Goal: Information Seeking & Learning: Learn about a topic

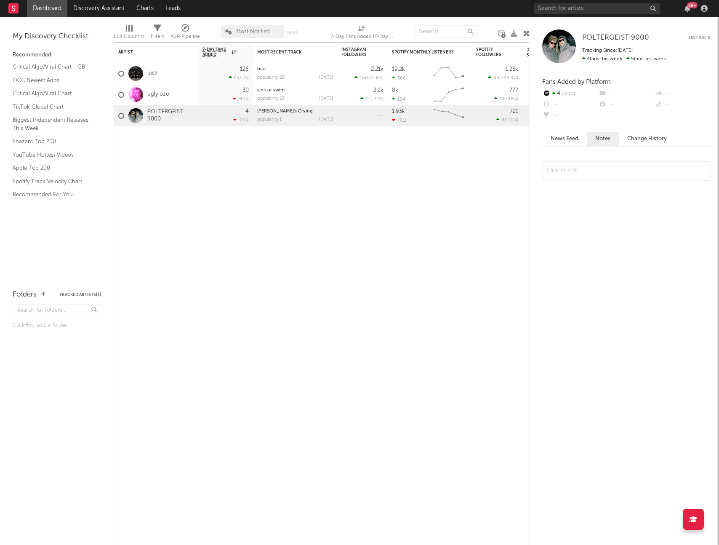
click at [578, 16] on div "99 +" at bounding box center [622, 8] width 177 height 17
click at [575, 8] on input "text" at bounding box center [597, 8] width 126 height 11
click at [593, 10] on input "text" at bounding box center [597, 8] width 126 height 11
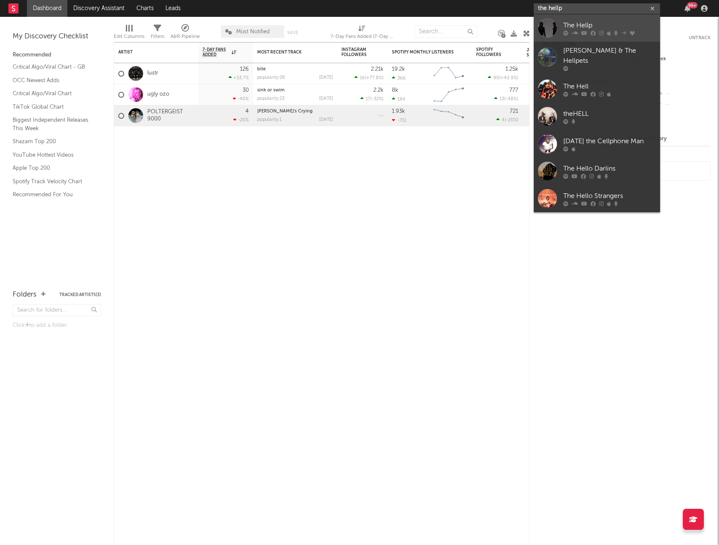
type input "the hellp"
click at [598, 24] on div "The Hellp" at bounding box center [609, 25] width 93 height 10
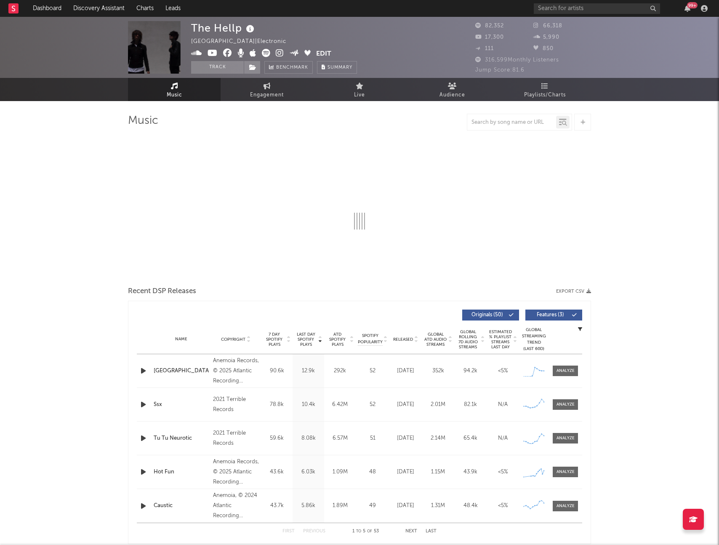
select select "6m"
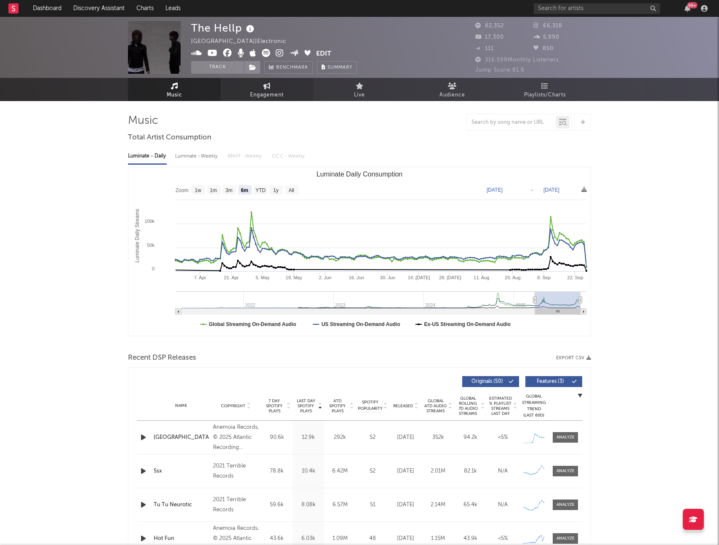
click at [269, 95] on span "Engagement" at bounding box center [267, 95] width 34 height 10
select select "1w"
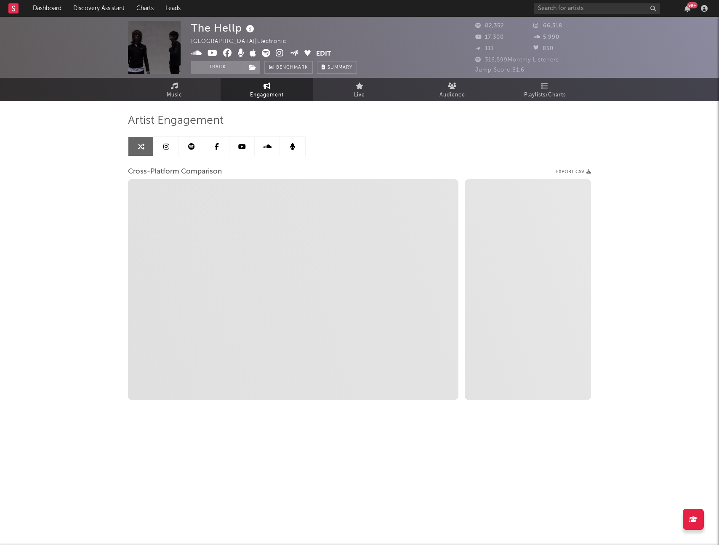
select select "1m"
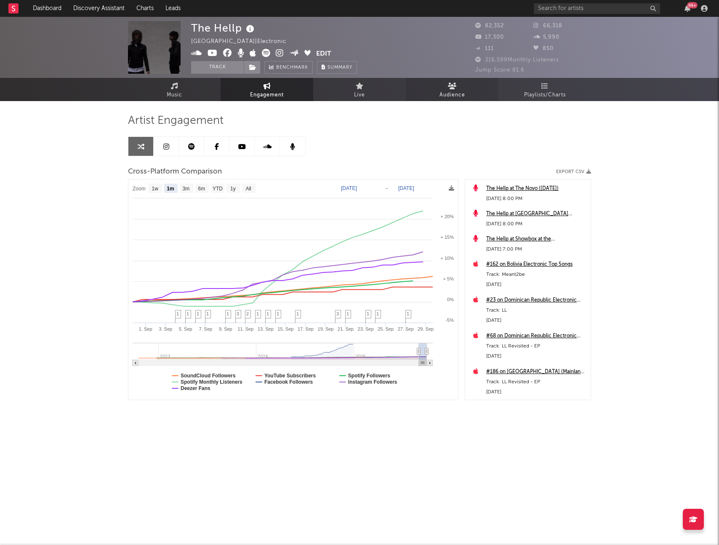
click at [450, 92] on span "Audience" at bounding box center [453, 95] width 26 height 10
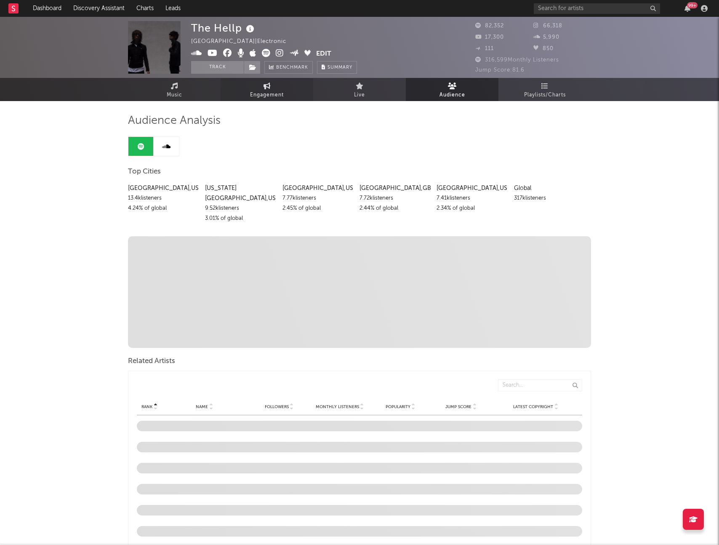
click at [259, 94] on span "Engagement" at bounding box center [267, 95] width 34 height 10
select select "1w"
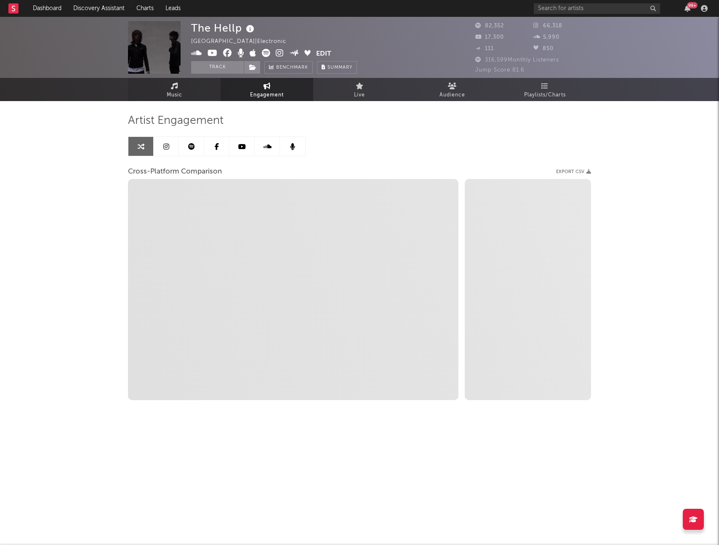
select select "1m"
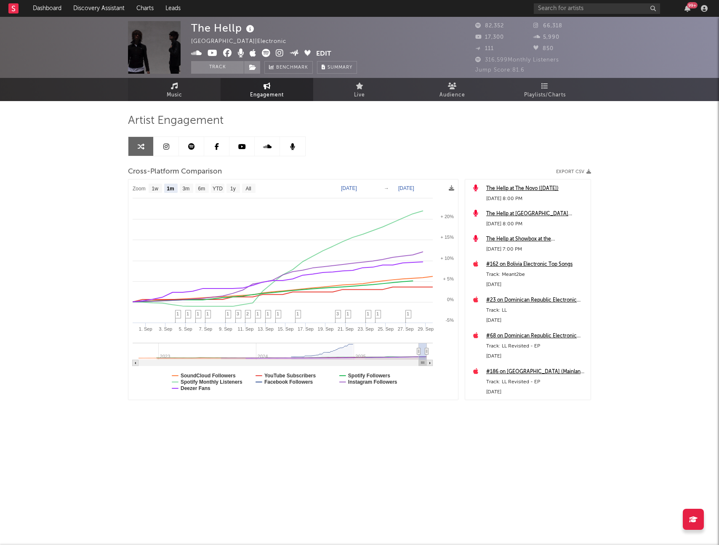
click at [175, 94] on span "Music" at bounding box center [175, 95] width 16 height 10
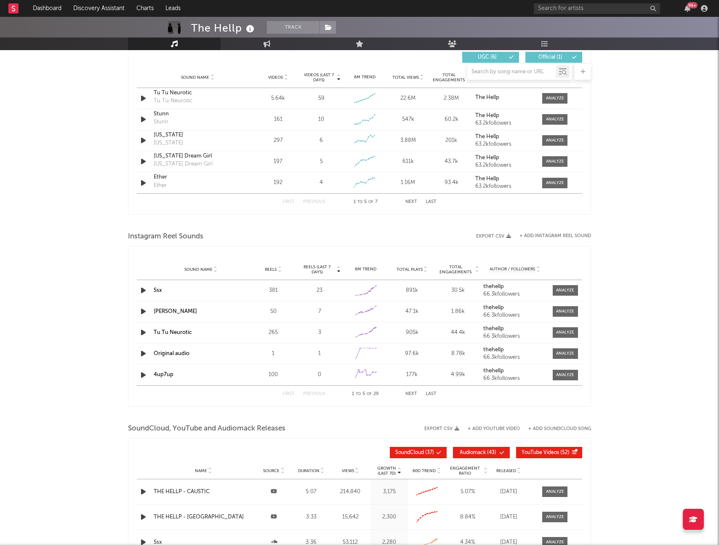
select select "6m"
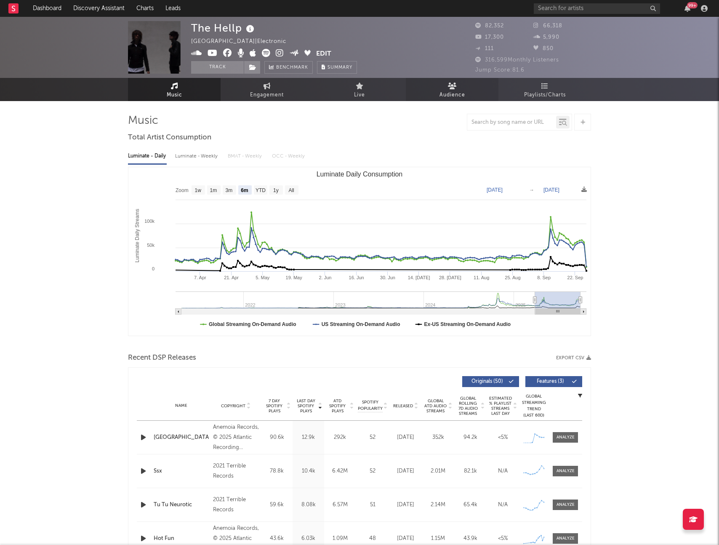
click at [421, 88] on link "Audience" at bounding box center [452, 89] width 93 height 23
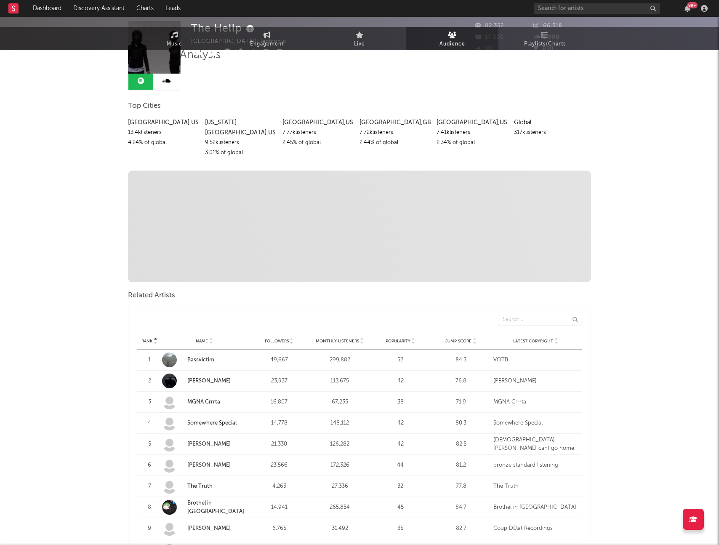
scroll to position [229, 0]
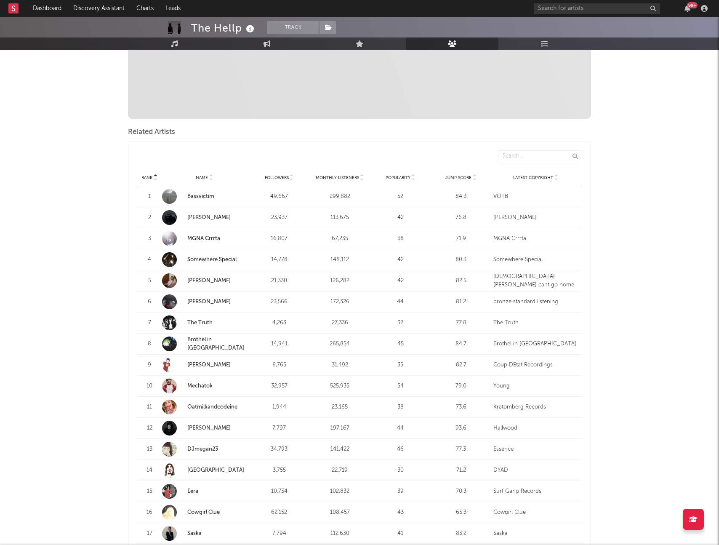
click at [288, 175] on span "Followers" at bounding box center [277, 177] width 24 height 5
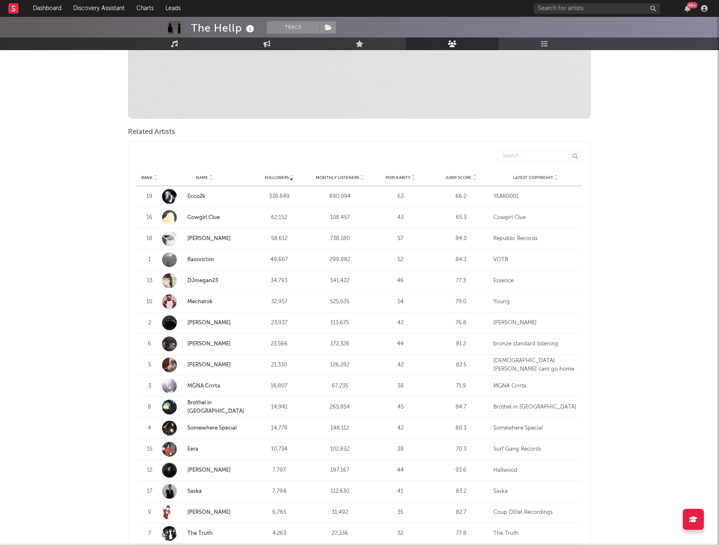
click at [332, 175] on span "Monthly Listeners" at bounding box center [337, 177] width 43 height 5
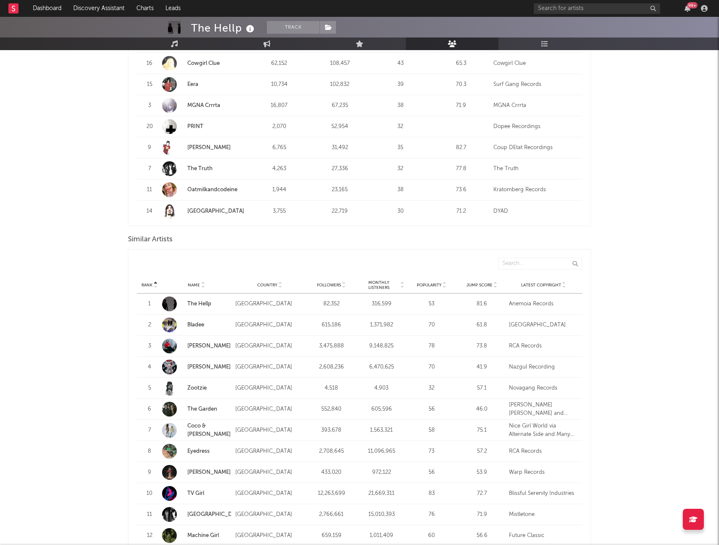
scroll to position [703, 0]
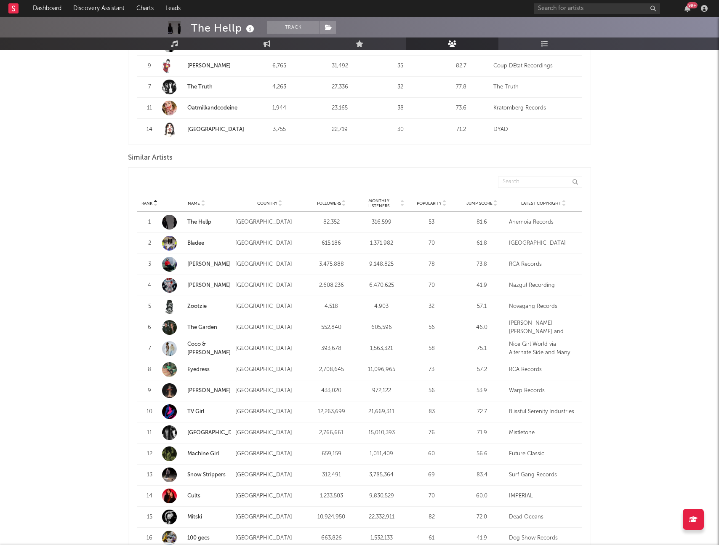
click at [376, 198] on span "Monthly Listeners" at bounding box center [379, 203] width 41 height 10
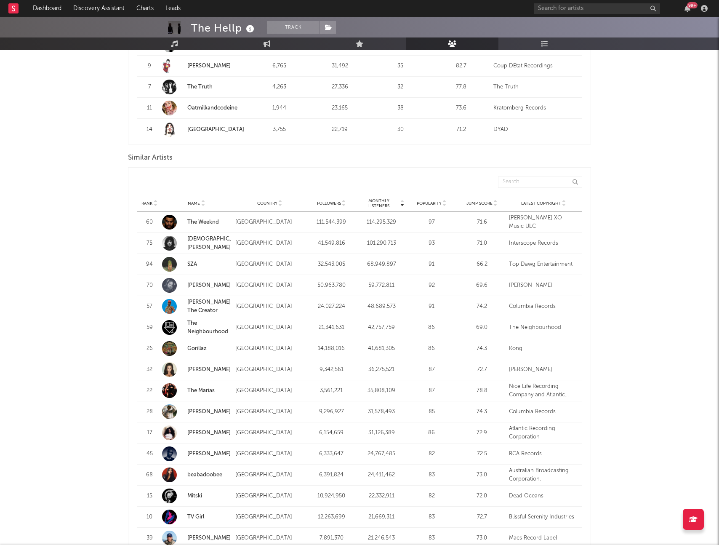
click at [376, 198] on span "Monthly Listeners" at bounding box center [379, 203] width 41 height 10
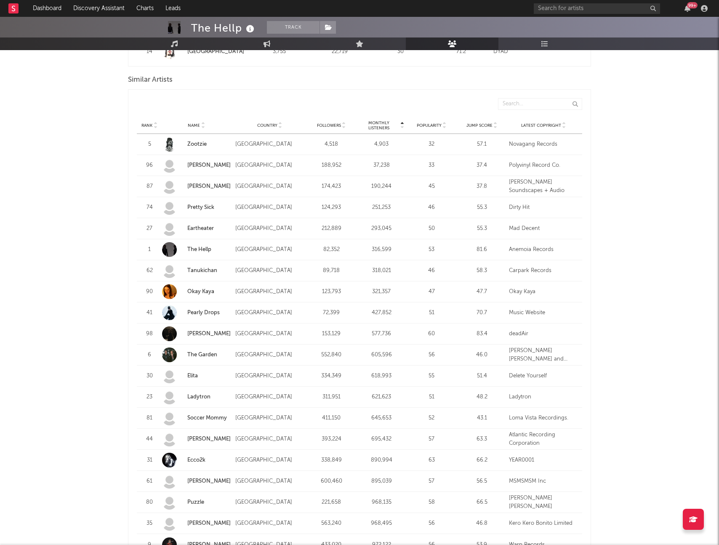
scroll to position [781, 0]
